Goal: Transaction & Acquisition: Purchase product/service

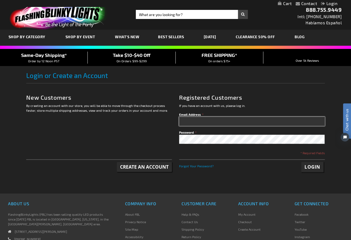
click at [204, 122] on input "Email Address" at bounding box center [252, 121] width 146 height 9
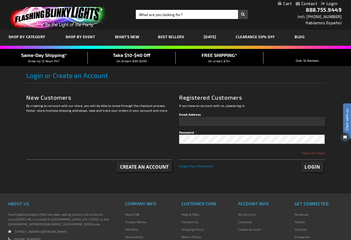
click at [328, 2] on link "Login" at bounding box center [329, 3] width 16 height 5
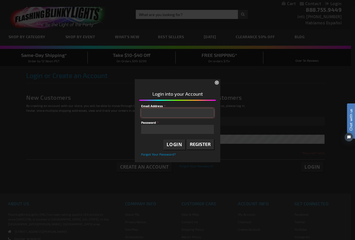
click at [192, 113] on input "Email Address" at bounding box center [177, 112] width 73 height 9
type input "marymeehan24@gmail.com"
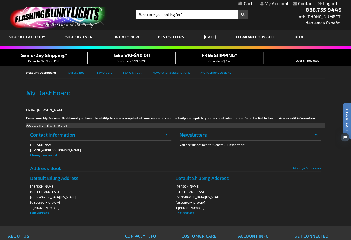
click at [211, 38] on link "[DATE]" at bounding box center [210, 37] width 21 height 18
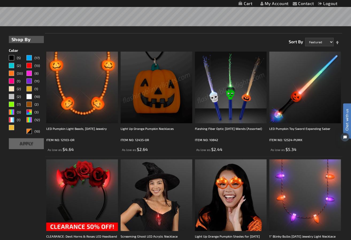
click at [161, 116] on img at bounding box center [157, 88] width 72 height 72
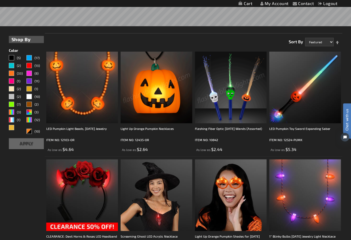
click at [162, 105] on img at bounding box center [157, 88] width 72 height 72
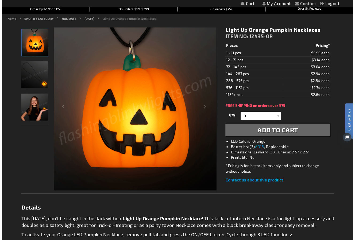
scroll to position [53, 0]
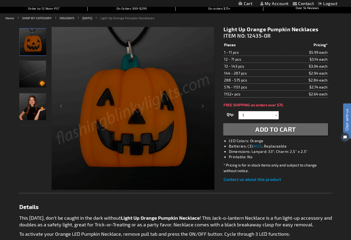
click at [37, 76] on img "Light Up Orange Pumpkin Necklaces" at bounding box center [32, 74] width 27 height 27
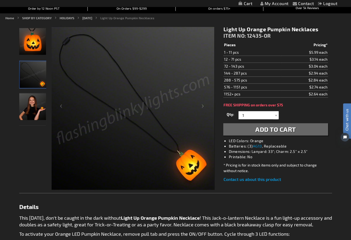
click at [42, 117] on img "Girl displaying Light Up Orange Pumpkin Necklaces" at bounding box center [32, 106] width 27 height 27
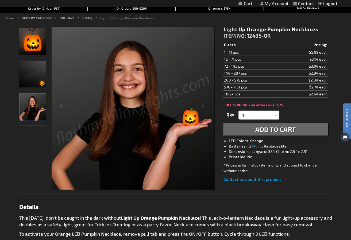
click at [255, 115] on input "1" at bounding box center [259, 115] width 39 height 8
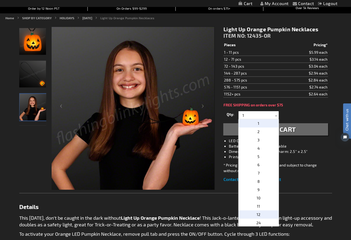
click at [262, 215] on p "12" at bounding box center [259, 215] width 40 height 8
type input "12"
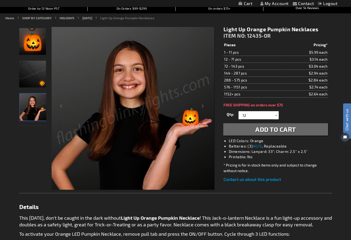
click at [267, 132] on span "Add to Cart" at bounding box center [275, 129] width 41 height 8
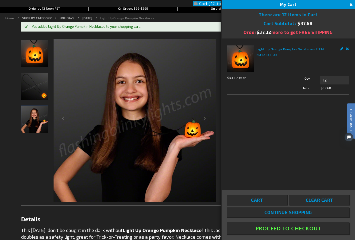
click at [294, 212] on span "Continue Shopping" at bounding box center [289, 212] width 48 height 5
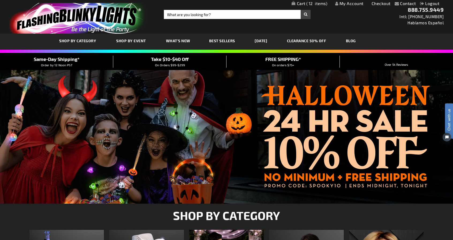
click at [262, 40] on link "[DATE]" at bounding box center [260, 41] width 21 height 18
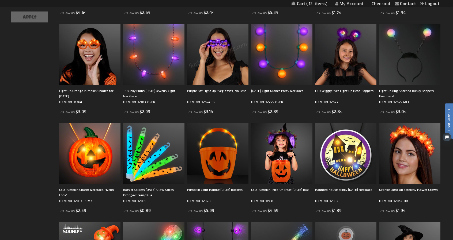
scroll to position [294, 0]
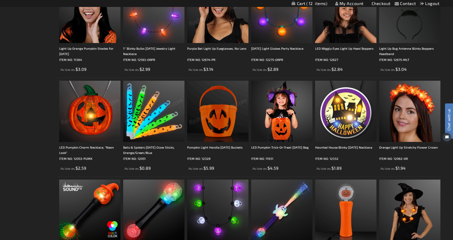
click at [91, 121] on img at bounding box center [89, 111] width 61 height 61
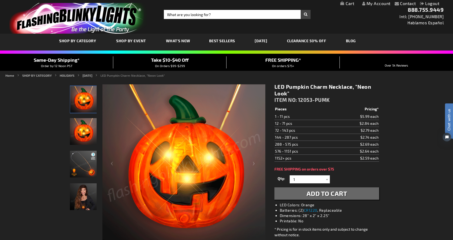
click at [78, 139] on img "Orange LED Light Up Pumpkin Charm Necklace" at bounding box center [83, 131] width 27 height 27
click at [84, 171] on img "Orange LED Light Up Pumpkin Charm Necklace" at bounding box center [83, 164] width 27 height 27
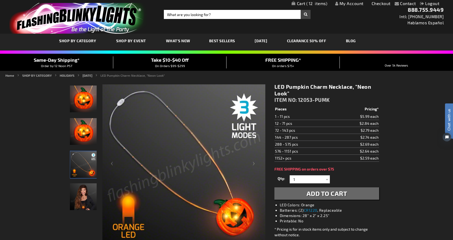
click at [86, 195] on img at bounding box center [83, 196] width 27 height 27
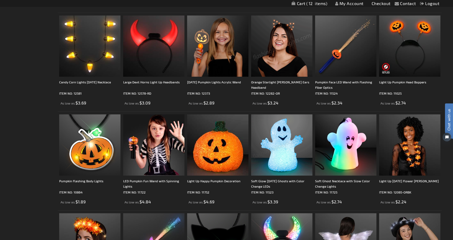
scroll to position [588, 0]
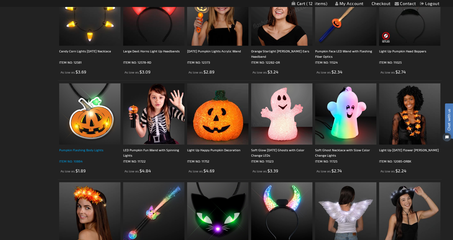
click at [76, 154] on div "Pumpkin Flashing Body Lights" at bounding box center [89, 152] width 61 height 11
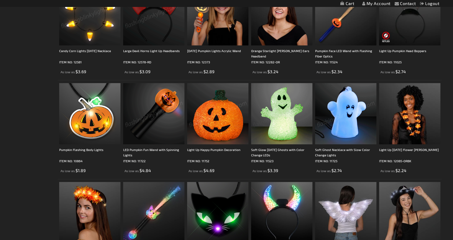
scroll to position [589, 0]
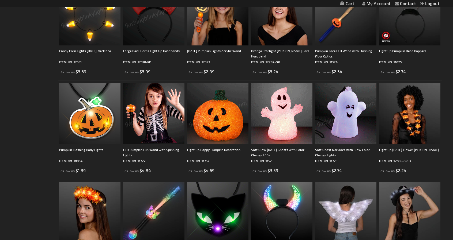
click at [351, 120] on img at bounding box center [345, 113] width 61 height 61
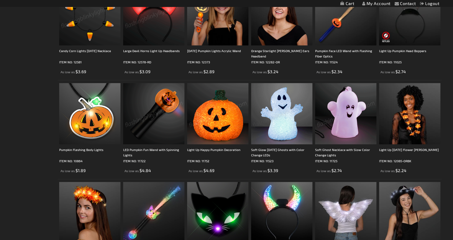
scroll to position [0, 0]
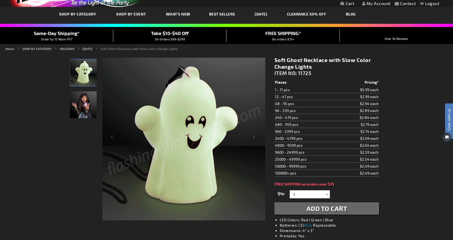
click at [327, 193] on div at bounding box center [326, 194] width 5 height 8
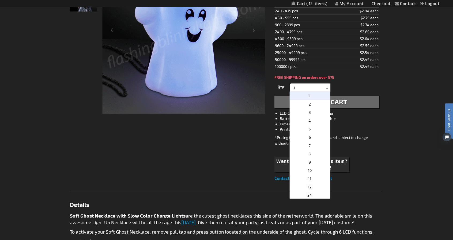
scroll to position [134, 0]
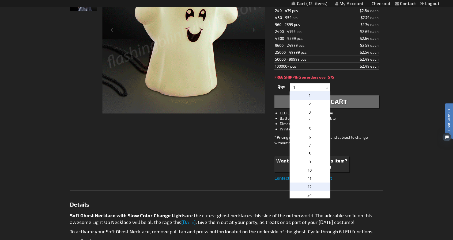
click at [321, 188] on p "12" at bounding box center [309, 187] width 40 height 8
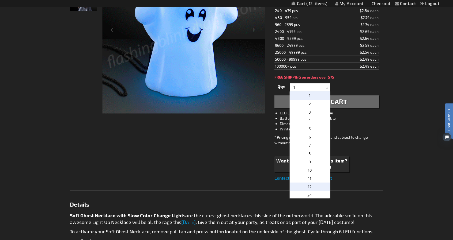
type input "12"
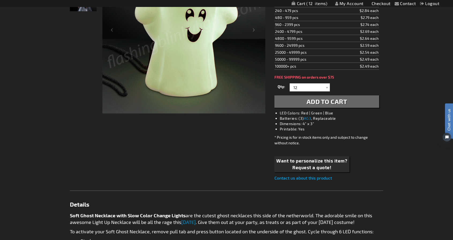
click at [324, 101] on span "Add to Cart" at bounding box center [326, 102] width 41 height 8
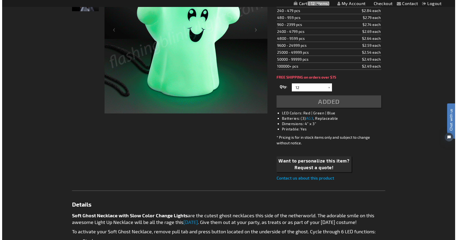
scroll to position [146, 0]
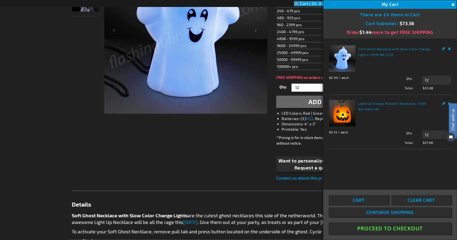
click at [369, 213] on span "Continue Shopping" at bounding box center [390, 212] width 48 height 5
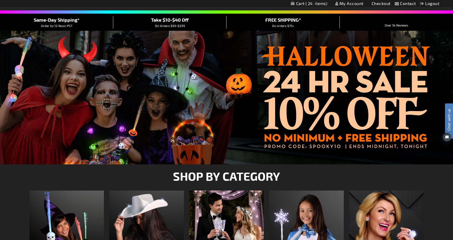
scroll to position [26, 0]
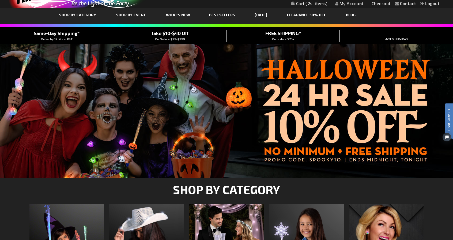
click at [268, 17] on link "[DATE]" at bounding box center [260, 15] width 21 height 18
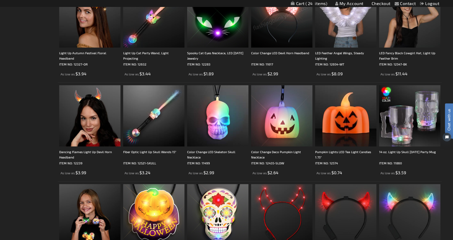
scroll to position [802, 0]
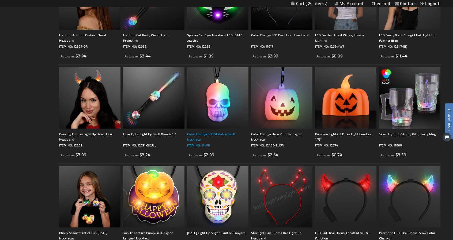
click at [237, 138] on div "Color Change LED Skeleton Skull Necklace" at bounding box center [217, 136] width 61 height 11
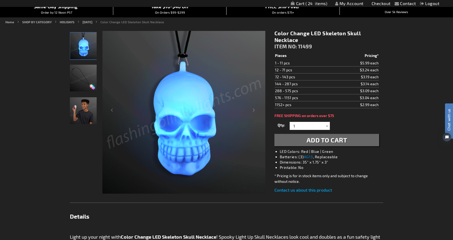
click at [328, 127] on div at bounding box center [326, 126] width 5 height 8
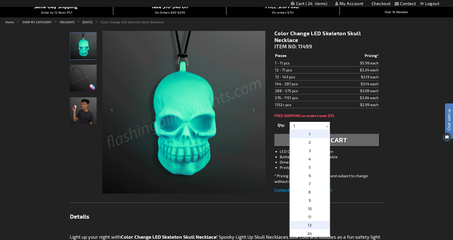
click at [313, 225] on p "12" at bounding box center [309, 225] width 40 height 8
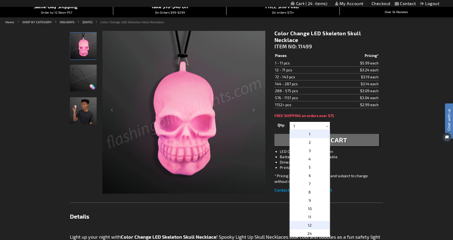
type input "12"
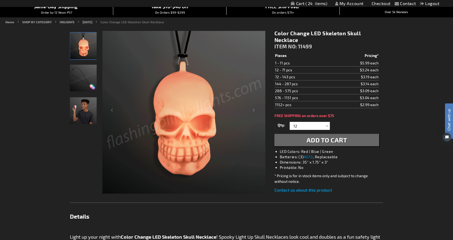
click at [311, 143] on span "Add to Cart" at bounding box center [326, 140] width 41 height 8
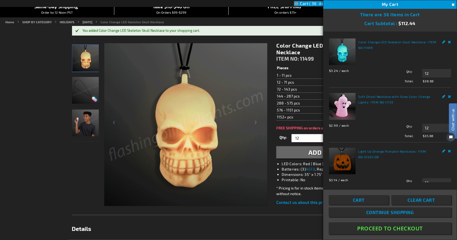
click at [369, 213] on span "Continue Shopping" at bounding box center [390, 212] width 48 height 5
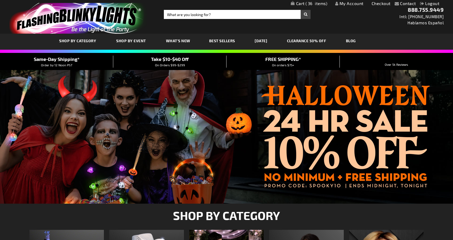
click at [262, 39] on link "[DATE]" at bounding box center [260, 41] width 21 height 18
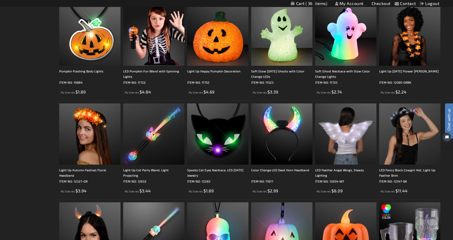
scroll to position [748, 0]
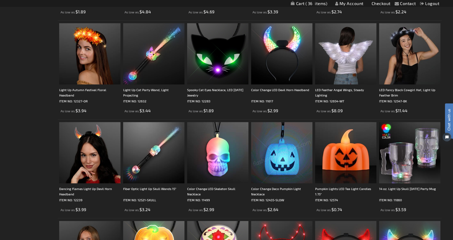
click at [290, 178] on img at bounding box center [281, 152] width 61 height 61
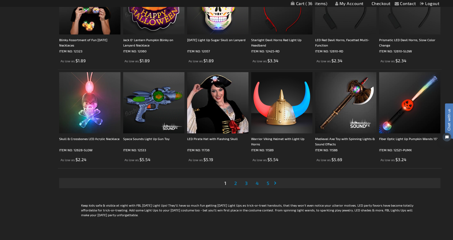
scroll to position [1042, 0]
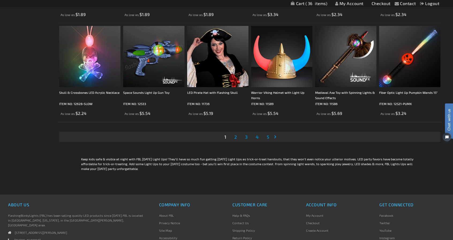
click at [234, 137] on span "2" at bounding box center [235, 137] width 3 height 6
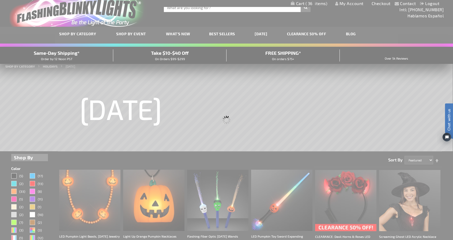
scroll to position [0, 0]
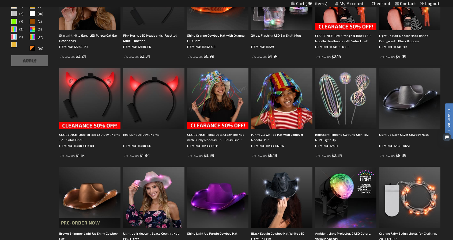
scroll to position [267, 0]
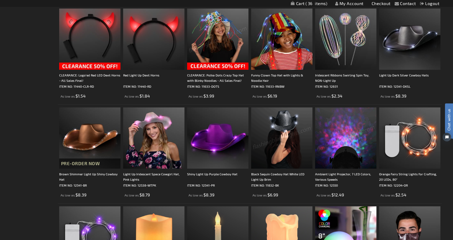
click at [339, 157] on img at bounding box center [345, 138] width 61 height 61
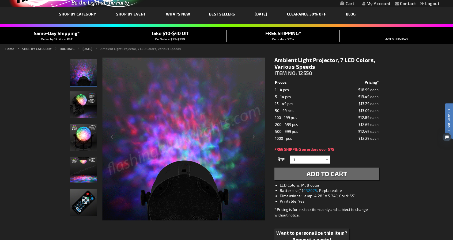
click at [85, 103] on img "Ambient Light Projector, 7 LED Colors" at bounding box center [83, 104] width 27 height 27
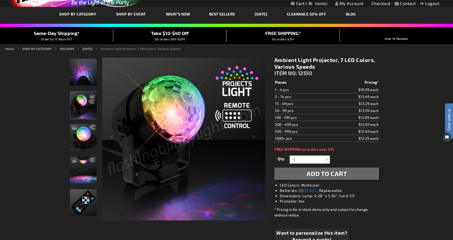
click at [85, 133] on img "Ambient Light Projector, 7 LED Colors" at bounding box center [83, 137] width 27 height 27
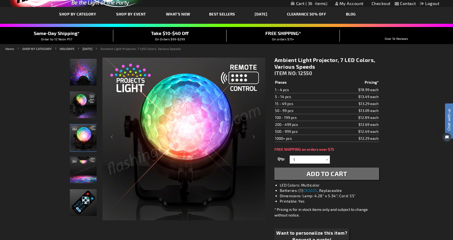
click at [86, 170] on img "Ambient Light Projector, 7 LED Colors" at bounding box center [83, 170] width 27 height 27
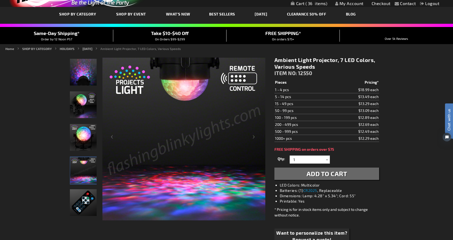
click at [87, 201] on img "Ambient Light Projector remote" at bounding box center [83, 202] width 27 height 27
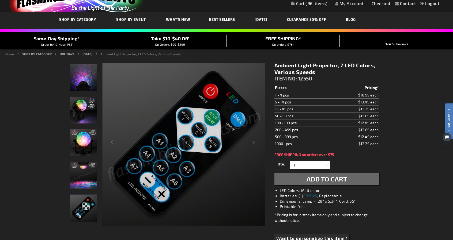
scroll to position [27, 0]
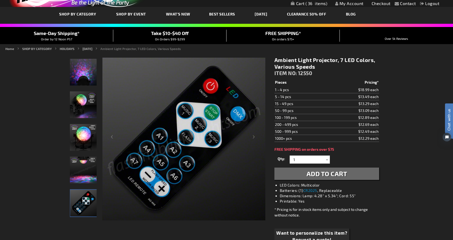
click at [76, 110] on img "Ambient Light Projector, 7 LED Colors" at bounding box center [83, 104] width 27 height 27
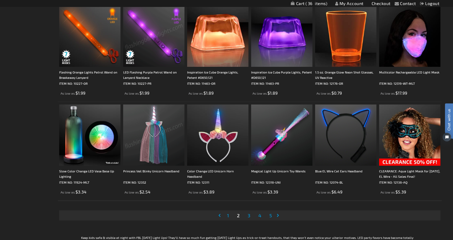
scroll to position [1017, 0]
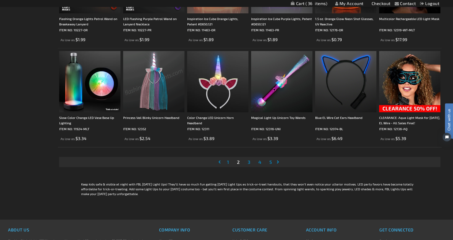
click at [249, 162] on span "3" at bounding box center [248, 162] width 3 height 6
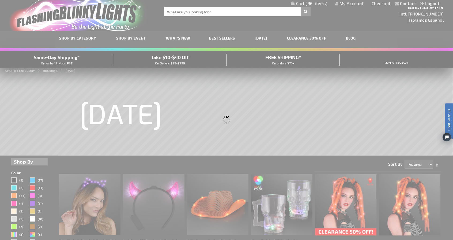
scroll to position [0, 0]
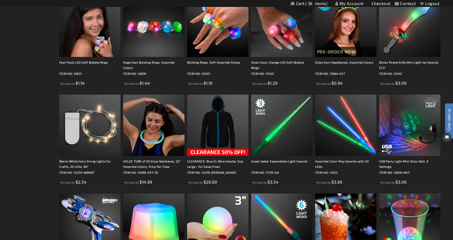
scroll to position [883, 0]
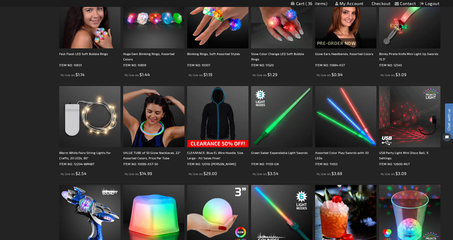
click at [393, 137] on img at bounding box center [409, 116] width 61 height 61
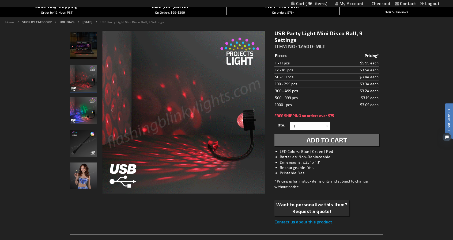
click at [85, 106] on img "USB Party Light Mini Disco Ball" at bounding box center [83, 110] width 27 height 27
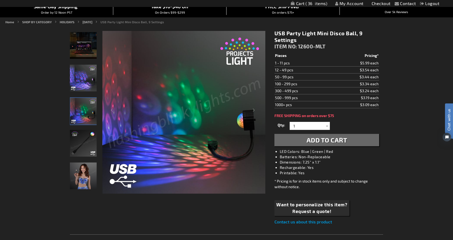
click at [87, 148] on img "USB Party Light Mini Disco Ball" at bounding box center [83, 143] width 27 height 27
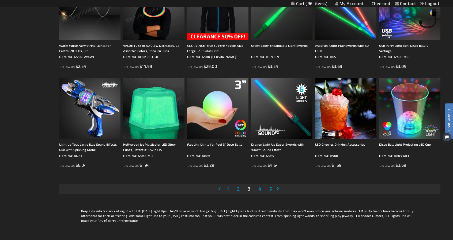
click at [260, 190] on span "4" at bounding box center [259, 189] width 3 height 6
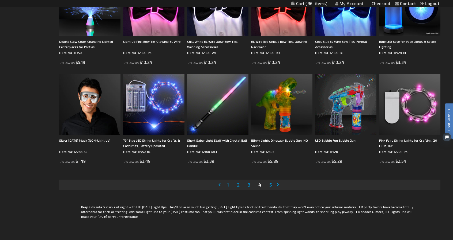
scroll to position [1016, 0]
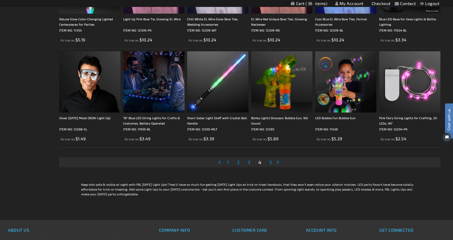
click at [270, 162] on span "5" at bounding box center [270, 162] width 3 height 6
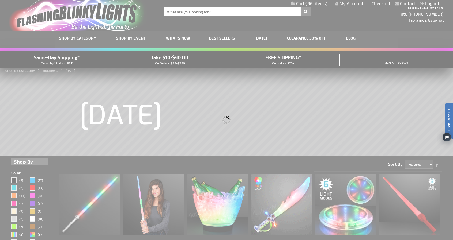
scroll to position [0, 0]
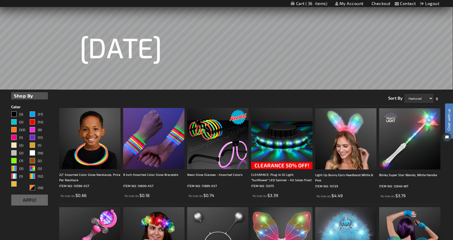
scroll to position [80, 0]
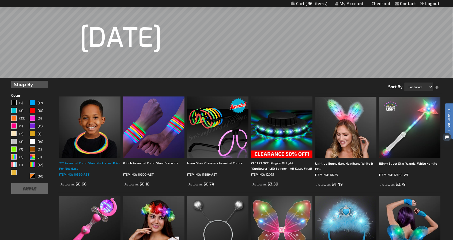
click at [92, 169] on div "22" Assorted Color Glow Necklaces, Price Per Necklace" at bounding box center [89, 165] width 61 height 11
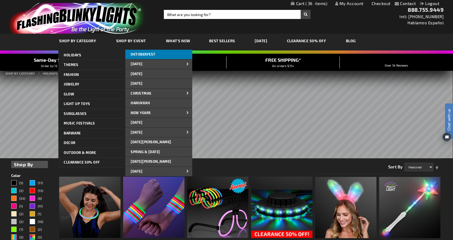
click at [136, 55] on span "OKTOBERFEST" at bounding box center [143, 54] width 25 height 4
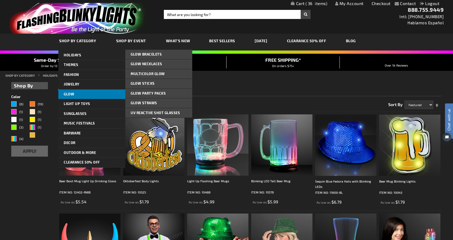
click at [79, 91] on link "Glow" at bounding box center [91, 95] width 67 height 10
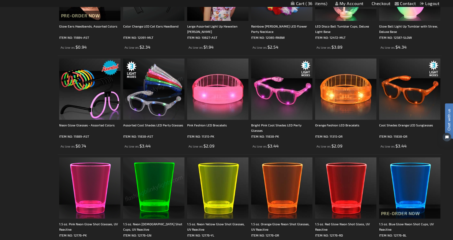
scroll to position [214, 0]
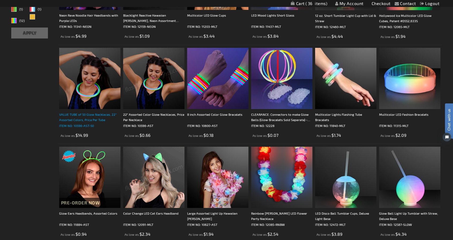
click at [88, 121] on div "VALUE TUBE of 50 Glow Necklaces, 22" Assorted Colors, Price Per Tube" at bounding box center [89, 117] width 61 height 11
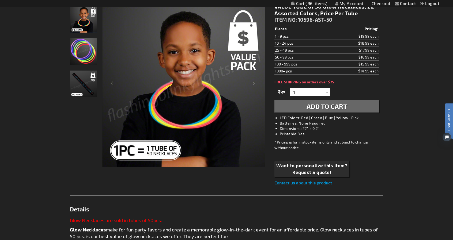
scroll to position [53, 0]
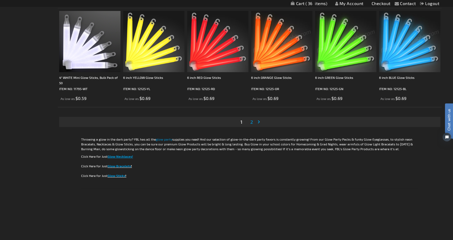
scroll to position [1123, 0]
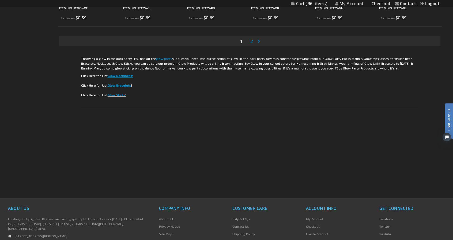
click at [254, 42] on link "Page 2" at bounding box center [251, 41] width 5 height 8
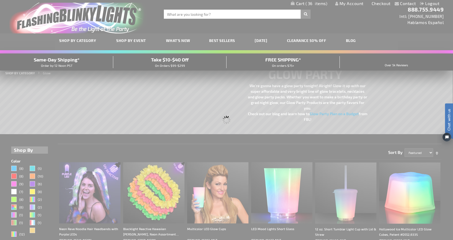
scroll to position [0, 0]
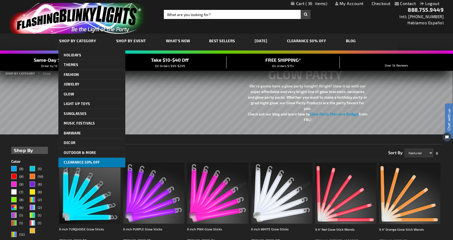
click at [87, 163] on span "CLEARANCE 50% OFF" at bounding box center [82, 162] width 36 height 4
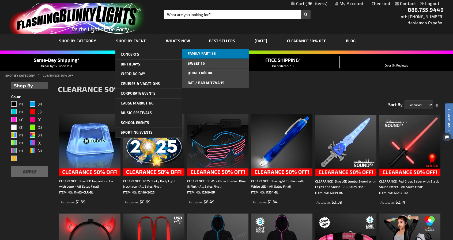
click at [204, 55] on span "Family Parties" at bounding box center [202, 53] width 28 height 4
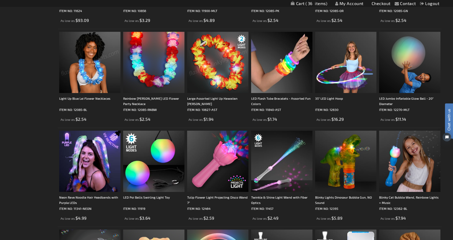
scroll to position [936, 0]
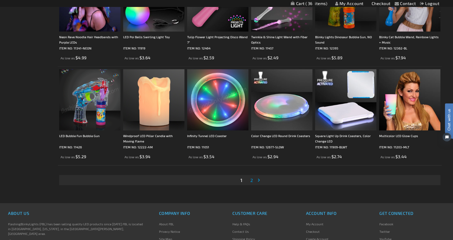
click at [251, 179] on span "2" at bounding box center [251, 180] width 3 height 6
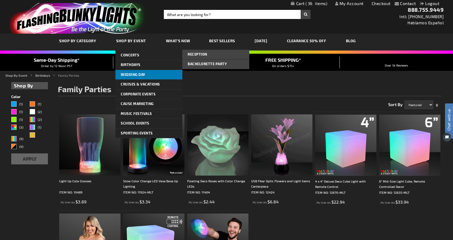
click at [138, 73] on span "Wedding Day" at bounding box center [133, 74] width 25 height 4
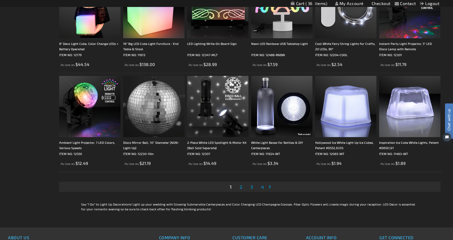
scroll to position [1070, 0]
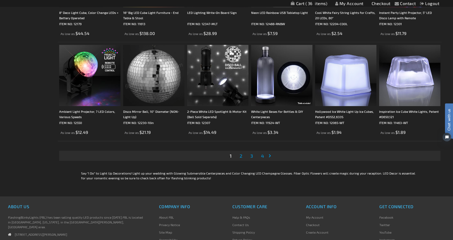
click at [240, 157] on span "2" at bounding box center [240, 156] width 3 height 6
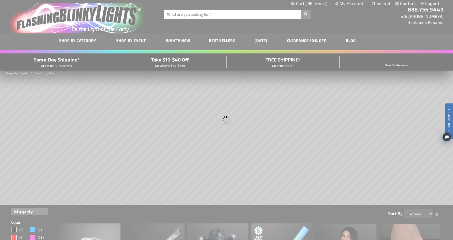
scroll to position [0, 0]
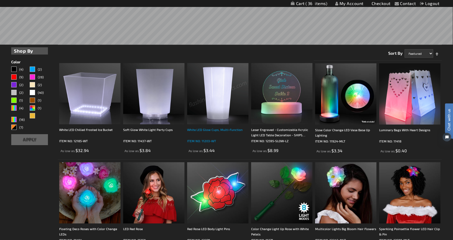
scroll to position [187, 0]
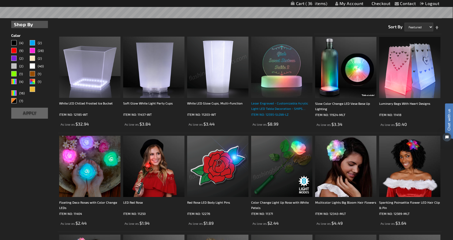
click at [270, 112] on p "ITEM NO: 12595-SLOW-LZ" at bounding box center [281, 114] width 61 height 5
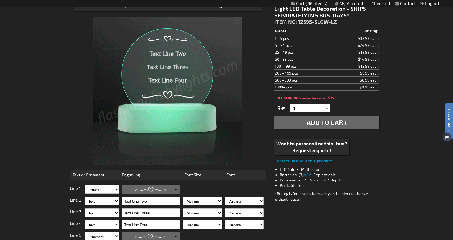
scroll to position [107, 0]
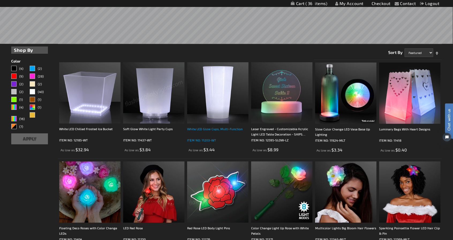
scroll to position [161, 0]
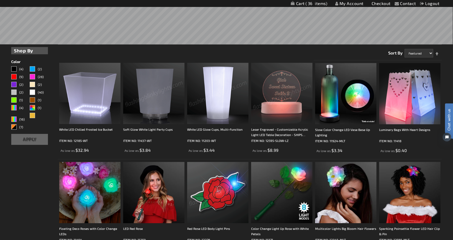
click at [296, 109] on img at bounding box center [281, 93] width 61 height 61
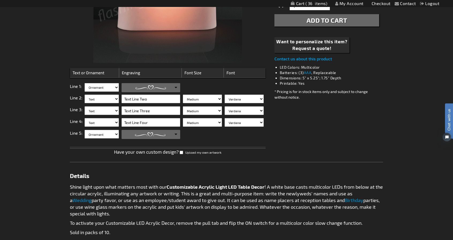
scroll to position [187, 0]
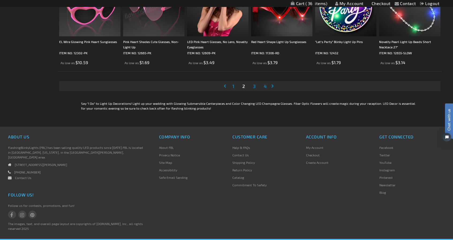
scroll to position [1151, 0]
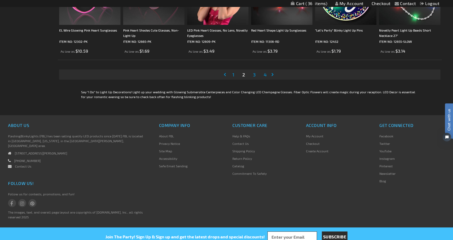
click at [253, 75] on span "3" at bounding box center [254, 75] width 3 height 6
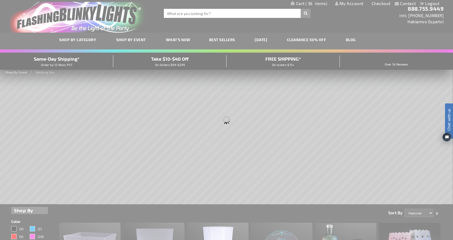
scroll to position [0, 0]
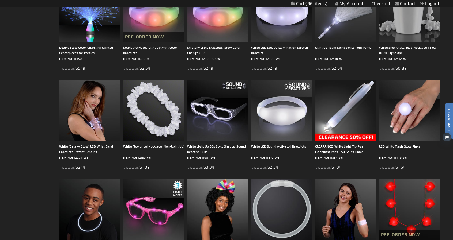
scroll to position [1070, 0]
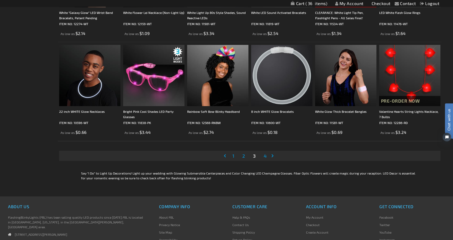
click at [266, 158] on span "4" at bounding box center [264, 156] width 3 height 6
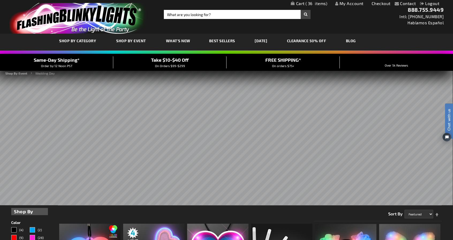
click at [219, 41] on span "Best Sellers" at bounding box center [222, 41] width 26 height 5
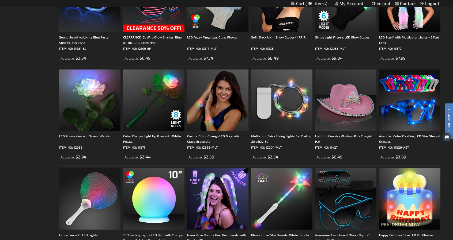
scroll to position [990, 0]
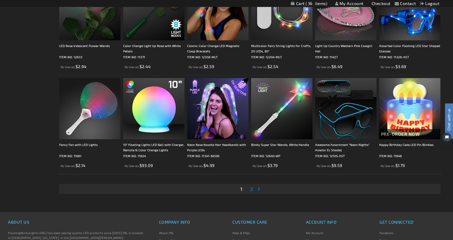
click at [250, 188] on span "2" at bounding box center [251, 189] width 3 height 6
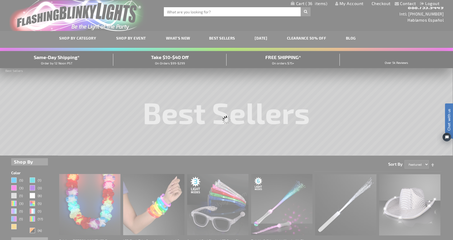
scroll to position [0, 0]
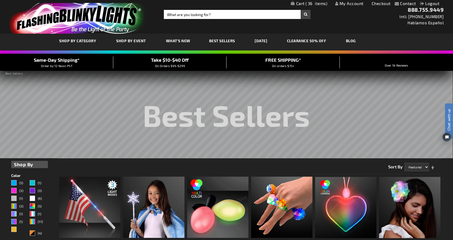
click at [326, 44] on link "CLEARANCE 50% OFF" at bounding box center [306, 41] width 47 height 18
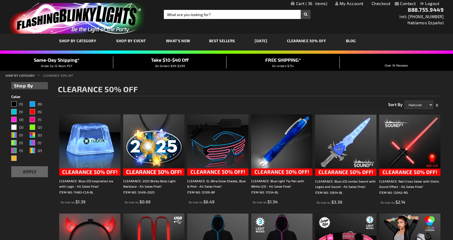
click at [271, 37] on link "[DATE]" at bounding box center [260, 41] width 21 height 18
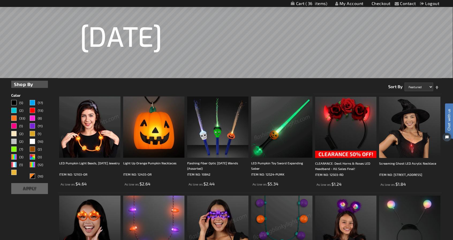
click at [98, 156] on img at bounding box center [89, 127] width 61 height 61
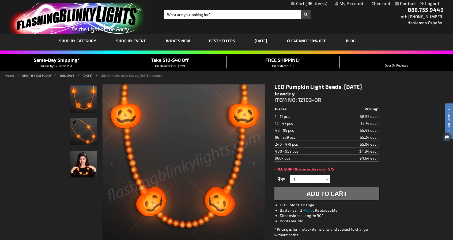
click at [83, 169] on img "Girl displaying Light Up LED Pumpkin Charm Bead Necklace" at bounding box center [83, 164] width 27 height 27
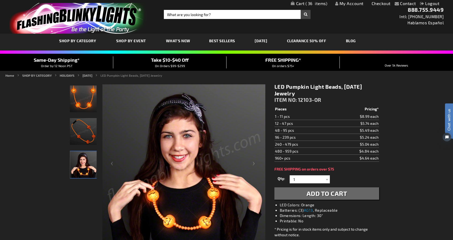
click at [76, 142] on img "Light Up LED Pumpkin Charm Bead Necklace" at bounding box center [83, 131] width 27 height 27
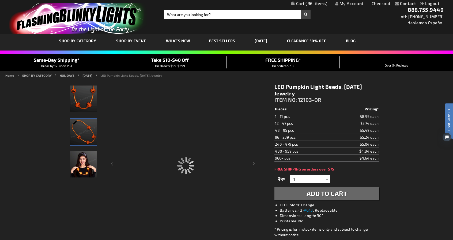
click at [78, 99] on img "Light Up LED Pumpkin Charm Bead Necklace" at bounding box center [83, 99] width 27 height 27
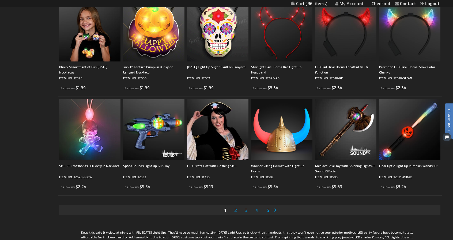
scroll to position [990, 0]
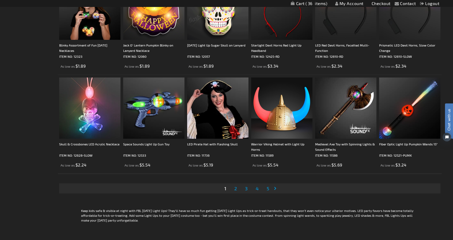
click at [235, 190] on span "2" at bounding box center [235, 189] width 3 height 6
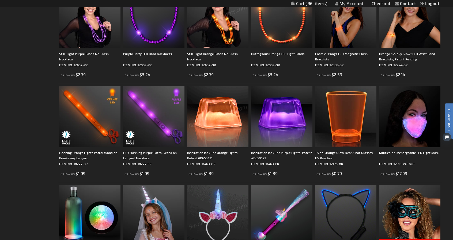
scroll to position [990, 0]
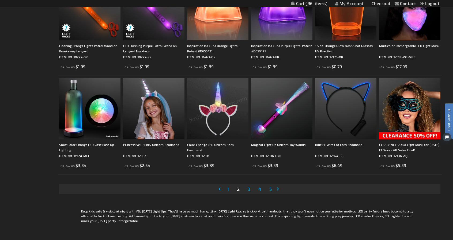
click at [248, 191] on span "3" at bounding box center [248, 189] width 3 height 6
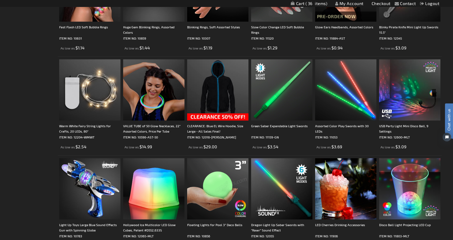
scroll to position [990, 0]
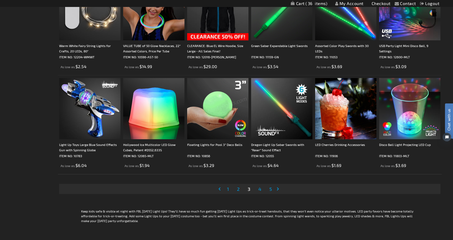
click at [259, 192] on span "4" at bounding box center [259, 189] width 3 height 6
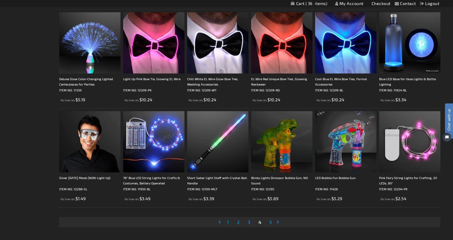
scroll to position [1016, 0]
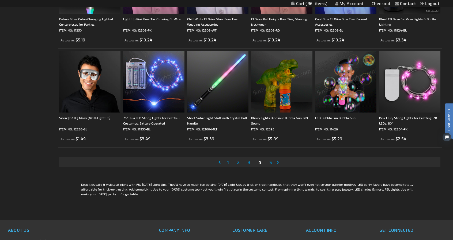
click at [271, 164] on span "5" at bounding box center [270, 162] width 3 height 6
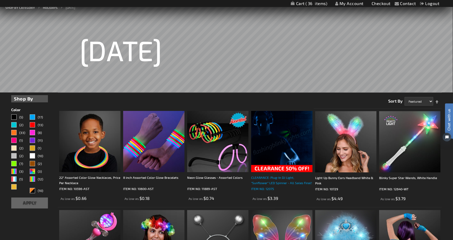
scroll to position [107, 0]
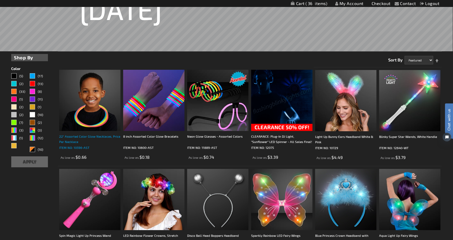
click at [105, 141] on div "22" Assorted Color Glow Necklaces, Price Per Necklace" at bounding box center [89, 139] width 61 height 11
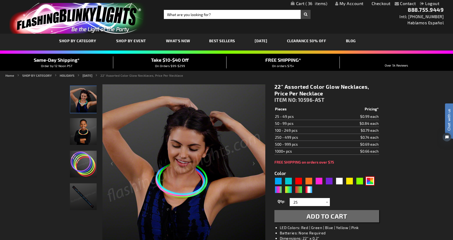
click at [372, 183] on div "AST" at bounding box center [370, 181] width 8 height 8
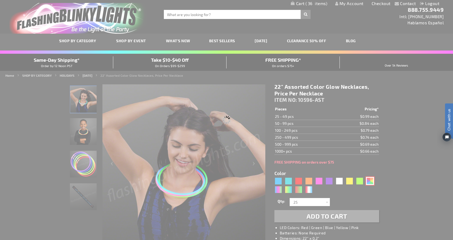
type input "Customize - 22&quot; Assorted Color Glow Necklaces, Price Per Necklace - ITEM N…"
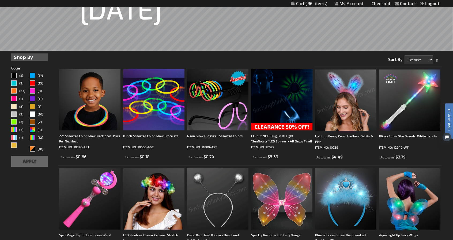
click at [288, 127] on img at bounding box center [281, 99] width 61 height 61
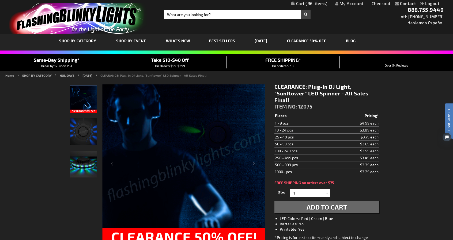
click at [89, 140] on img "Party LED Sunflower Plug-In Light Up" at bounding box center [83, 131] width 27 height 27
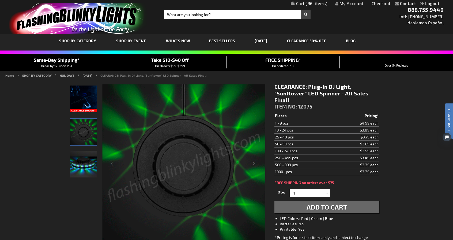
click at [87, 173] on img "Party LED Sunflower Plug-In Light Up" at bounding box center [83, 164] width 27 height 27
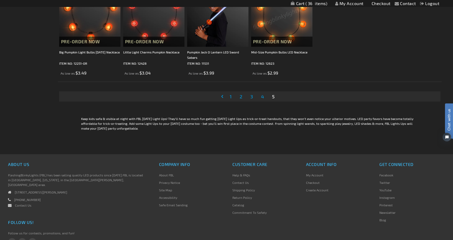
scroll to position [696, 0]
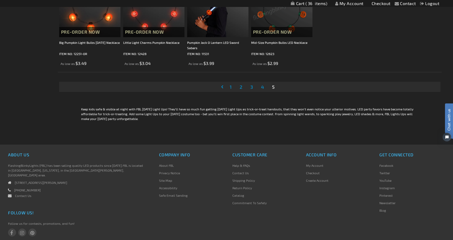
click at [230, 89] on span "1" at bounding box center [230, 87] width 2 height 6
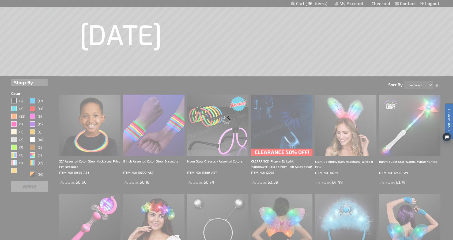
scroll to position [41, 0]
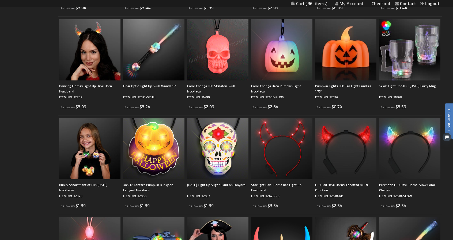
scroll to position [856, 0]
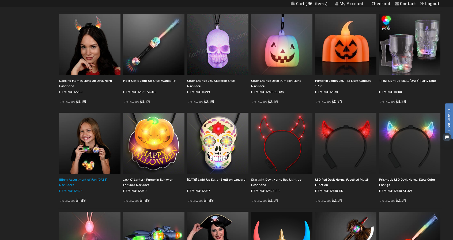
click at [91, 183] on div "Blinky Assortment of Fun [DATE] Necklaces" at bounding box center [89, 182] width 61 height 11
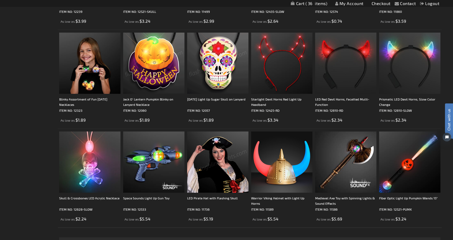
scroll to position [990, 0]
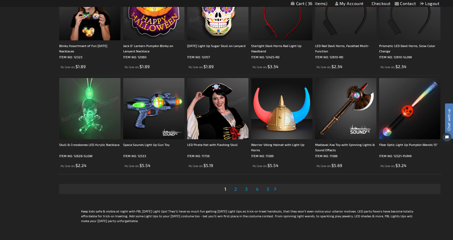
click at [102, 139] on img at bounding box center [89, 108] width 61 height 61
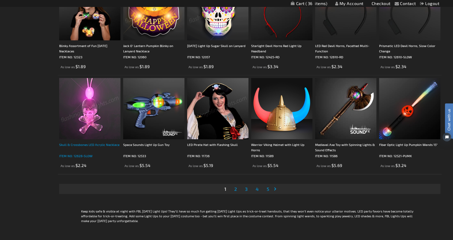
click at [103, 144] on div "Skull & Crossbones LED Acrylic Necklace" at bounding box center [89, 147] width 61 height 11
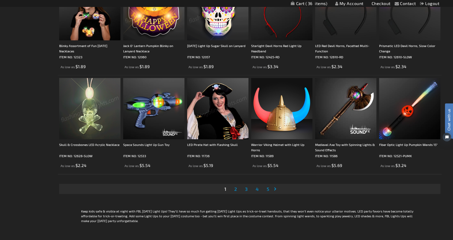
click at [84, 115] on img at bounding box center [89, 108] width 61 height 61
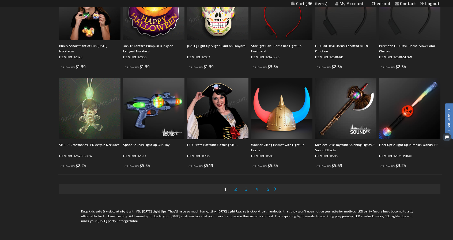
click at [94, 127] on img at bounding box center [89, 108] width 61 height 61
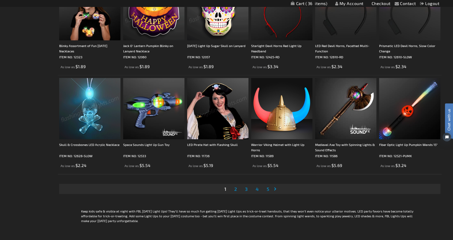
click at [94, 127] on img at bounding box center [89, 108] width 61 height 61
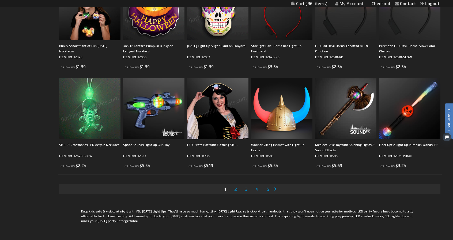
click at [94, 127] on img at bounding box center [89, 108] width 61 height 61
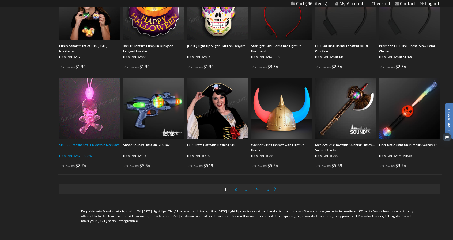
click at [75, 144] on div "Skull & Crossbones LED Acrylic Necklace" at bounding box center [89, 147] width 61 height 11
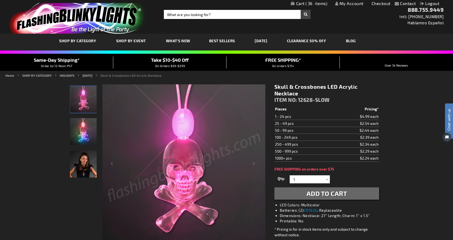
click at [79, 133] on img "Skull & Crossbones LED Acrylic Necklace" at bounding box center [83, 131] width 27 height 27
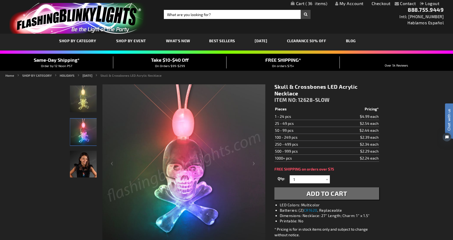
click at [87, 166] on img "Skull & Crossbones LED Acrylic Necklace" at bounding box center [83, 164] width 27 height 27
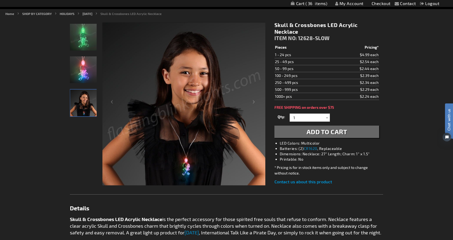
scroll to position [53, 0]
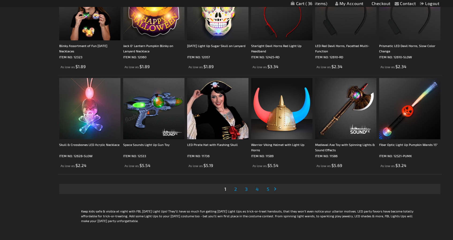
click at [235, 188] on span "2" at bounding box center [235, 189] width 3 height 6
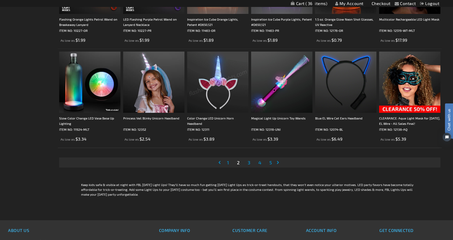
scroll to position [1016, 0]
click at [247, 164] on link "Page 3" at bounding box center [248, 162] width 5 height 8
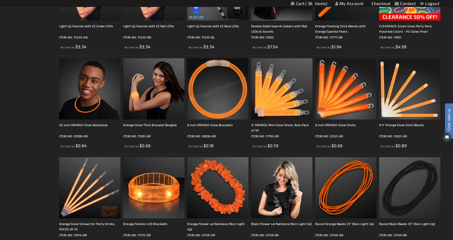
scroll to position [615, 0]
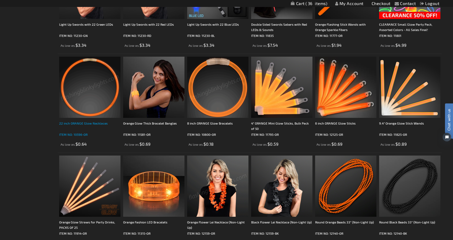
click at [93, 121] on div "22 inch ORANGE Glow Necklaces" at bounding box center [89, 126] width 61 height 11
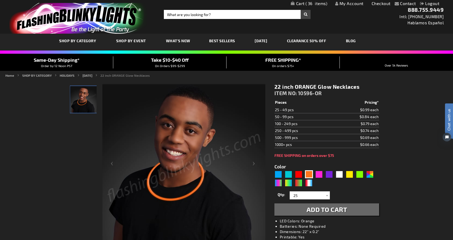
click at [320, 6] on link "My Cart 36 36 items" at bounding box center [308, 3] width 37 height 5
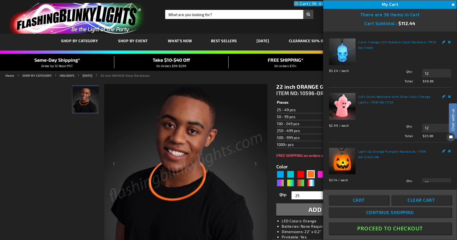
click at [387, 150] on link "Light Up Orange Pumpkin Necklaces" at bounding box center [387, 152] width 58 height 4
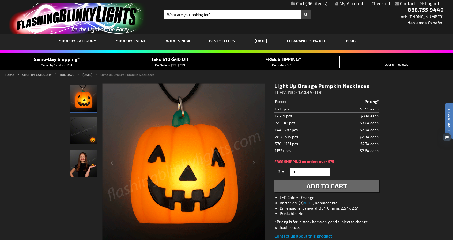
click at [314, 6] on link "My Cart 36 36 items" at bounding box center [308, 3] width 37 height 5
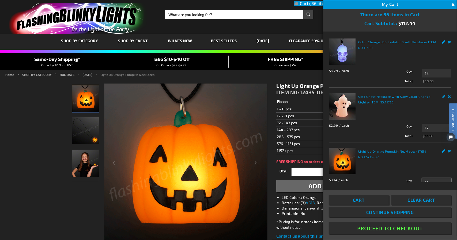
click at [430, 182] on input "12" at bounding box center [436, 182] width 29 height 9
type input "1"
type input "24"
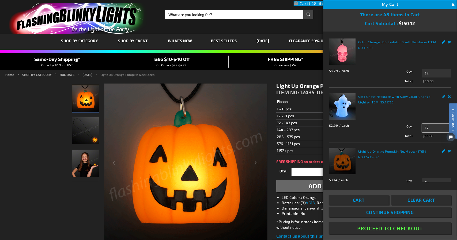
click at [431, 124] on input "12" at bounding box center [436, 128] width 29 height 9
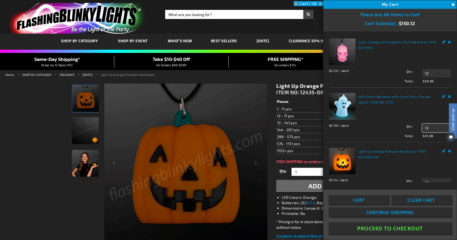
type input "1"
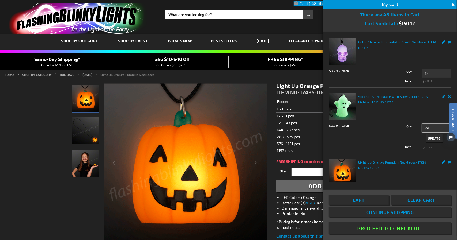
type input "24"
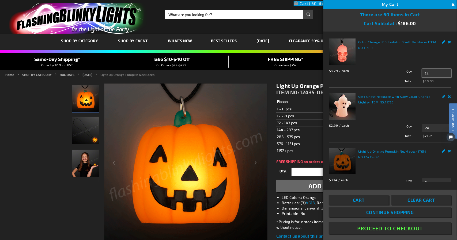
click at [432, 72] on input "12" at bounding box center [436, 73] width 29 height 9
type input "1"
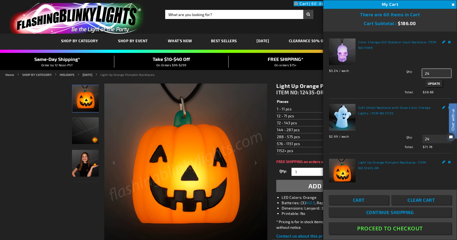
type input "24"
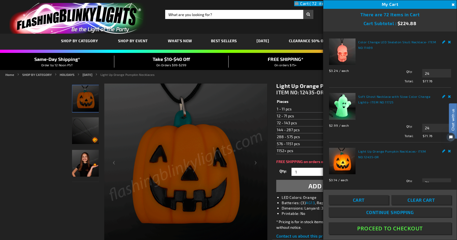
click at [369, 229] on button "Proceed To Checkout" at bounding box center [389, 229] width 123 height 12
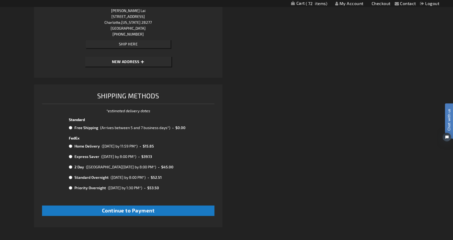
scroll to position [466, 0]
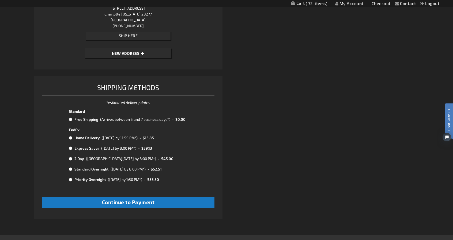
click at [71, 120] on input "radio" at bounding box center [70, 119] width 3 height 4
radio input "true"
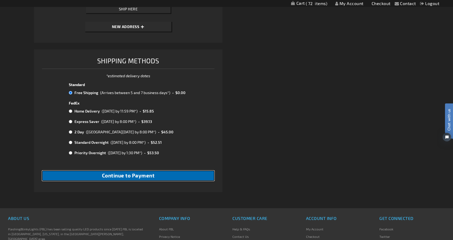
click at [191, 173] on button "Continue to Payment" at bounding box center [128, 176] width 172 height 10
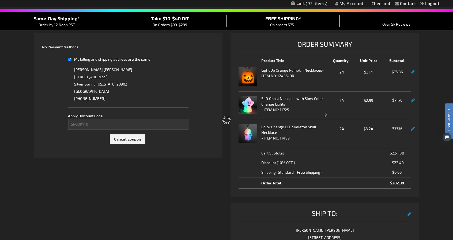
select select "4e117f8fa236d6f3ad223c6cfff11977e291c850"
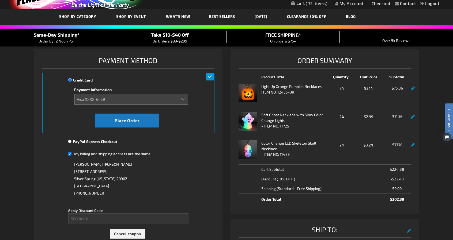
scroll to position [53, 0]
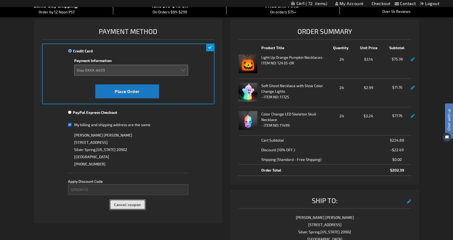
click at [128, 202] on span "Cancel coupon" at bounding box center [127, 204] width 27 height 5
click at [118, 191] on div "Please wait..." at bounding box center [226, 120] width 453 height 240
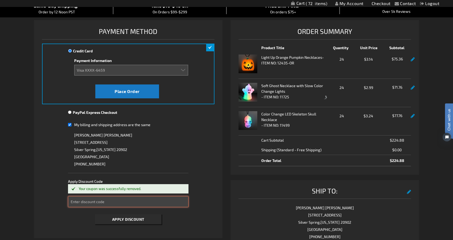
click at [110, 199] on input "Enter discount code" at bounding box center [128, 201] width 121 height 11
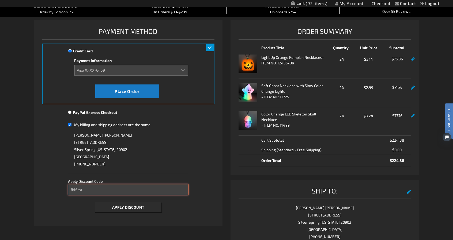
type input "fblfirst"
click at [95, 202] on button "Apply Discount" at bounding box center [128, 207] width 66 height 10
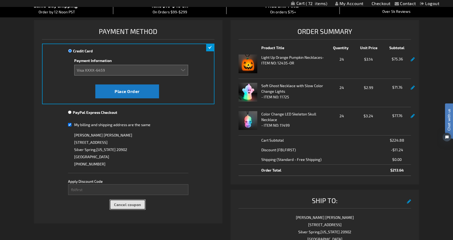
click at [132, 205] on span "Cancel coupon" at bounding box center [127, 204] width 27 height 5
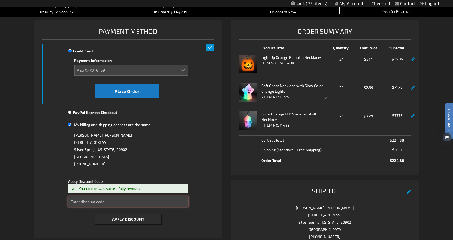
click at [117, 200] on input "Enter discount code" at bounding box center [128, 201] width 121 height 11
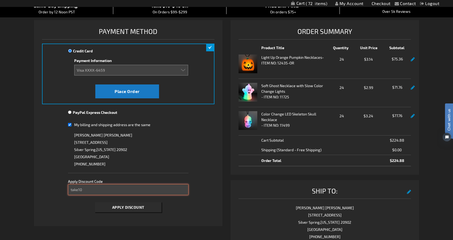
type input "take10"
click at [95, 202] on button "Apply Discount" at bounding box center [128, 207] width 66 height 10
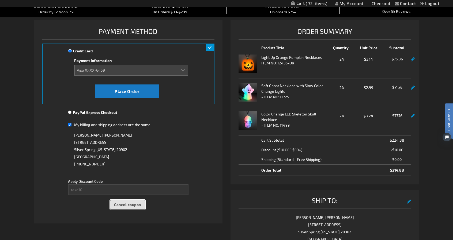
click at [130, 204] on span "Cancel coupon" at bounding box center [127, 204] width 27 height 5
click at [115, 190] on div "Please wait..." at bounding box center [226, 120] width 453 height 240
click at [110, 189] on div "Please wait..." at bounding box center [226, 120] width 453 height 240
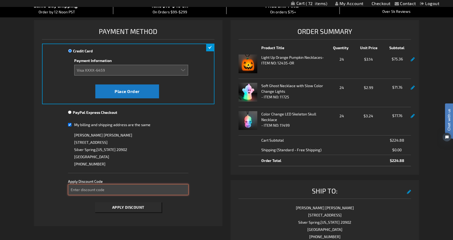
click at [110, 189] on input "Enter discount code" at bounding box center [128, 189] width 121 height 11
type input "take20"
click at [114, 208] on span "Apply Discount" at bounding box center [128, 207] width 32 height 5
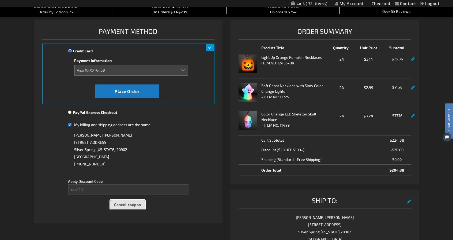
click at [126, 204] on span "Cancel coupon" at bounding box center [127, 204] width 27 height 5
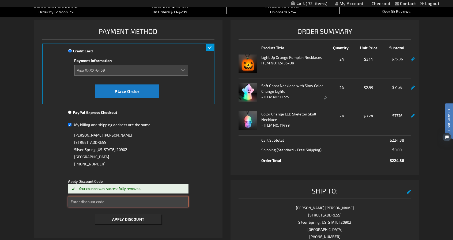
click at [97, 202] on input "Enter discount code" at bounding box center [128, 201] width 121 height 11
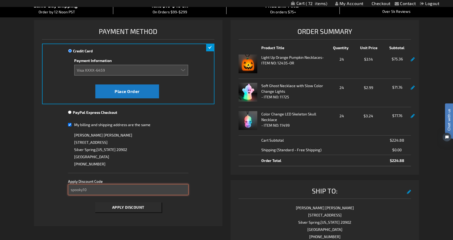
type input "spooky10"
click at [122, 207] on span "Apply Discount" at bounding box center [128, 207] width 32 height 5
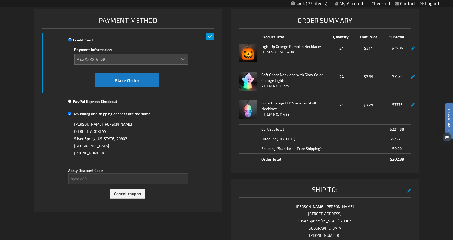
scroll to position [46, 0]
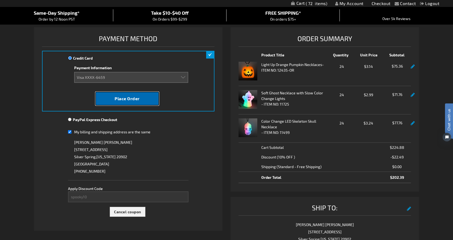
click at [141, 99] on button "Place Order" at bounding box center [127, 99] width 64 height 14
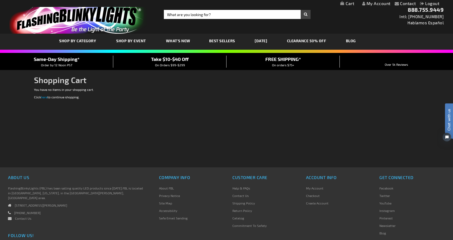
click at [379, 4] on link "My Account" at bounding box center [376, 3] width 28 height 5
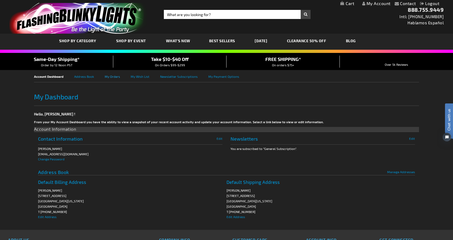
click at [116, 74] on link "My Orders" at bounding box center [118, 76] width 26 height 12
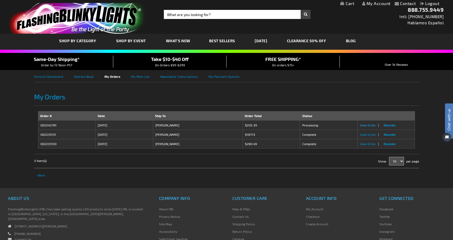
click at [371, 124] on span "View Order" at bounding box center [367, 125] width 16 height 4
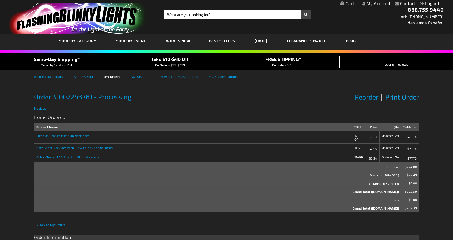
click at [398, 97] on span "Print Order" at bounding box center [402, 97] width 34 height 8
